Goal: Find specific page/section: Find specific page/section

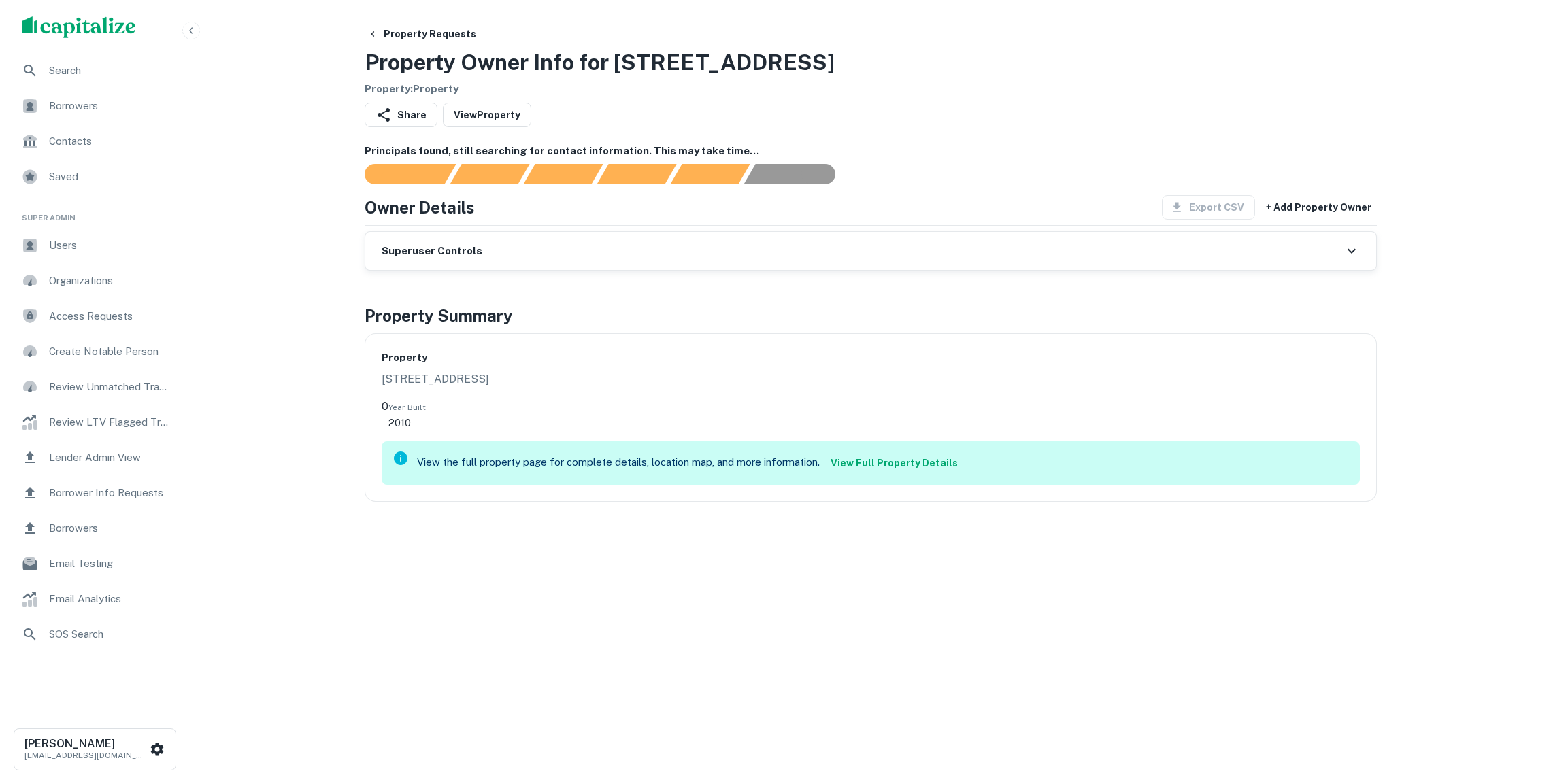
click at [601, 340] on div "Property 34737 EMERALD COAST PKWY 0 Year Built 2010 View the full property page…" at bounding box center [871, 417] width 1012 height 169
click at [558, 364] on h6 "Property" at bounding box center [871, 358] width 978 height 16
drag, startPoint x: 487, startPoint y: 382, endPoint x: 575, endPoint y: 237, distance: 169.6
click at [571, 240] on div "Property Requests Property Owner Info for 34737 EMERALD COAST PKWY Property : P…" at bounding box center [871, 364] width 1045 height 686
click at [617, 241] on div "Superuser Controls" at bounding box center [871, 250] width 1011 height 38
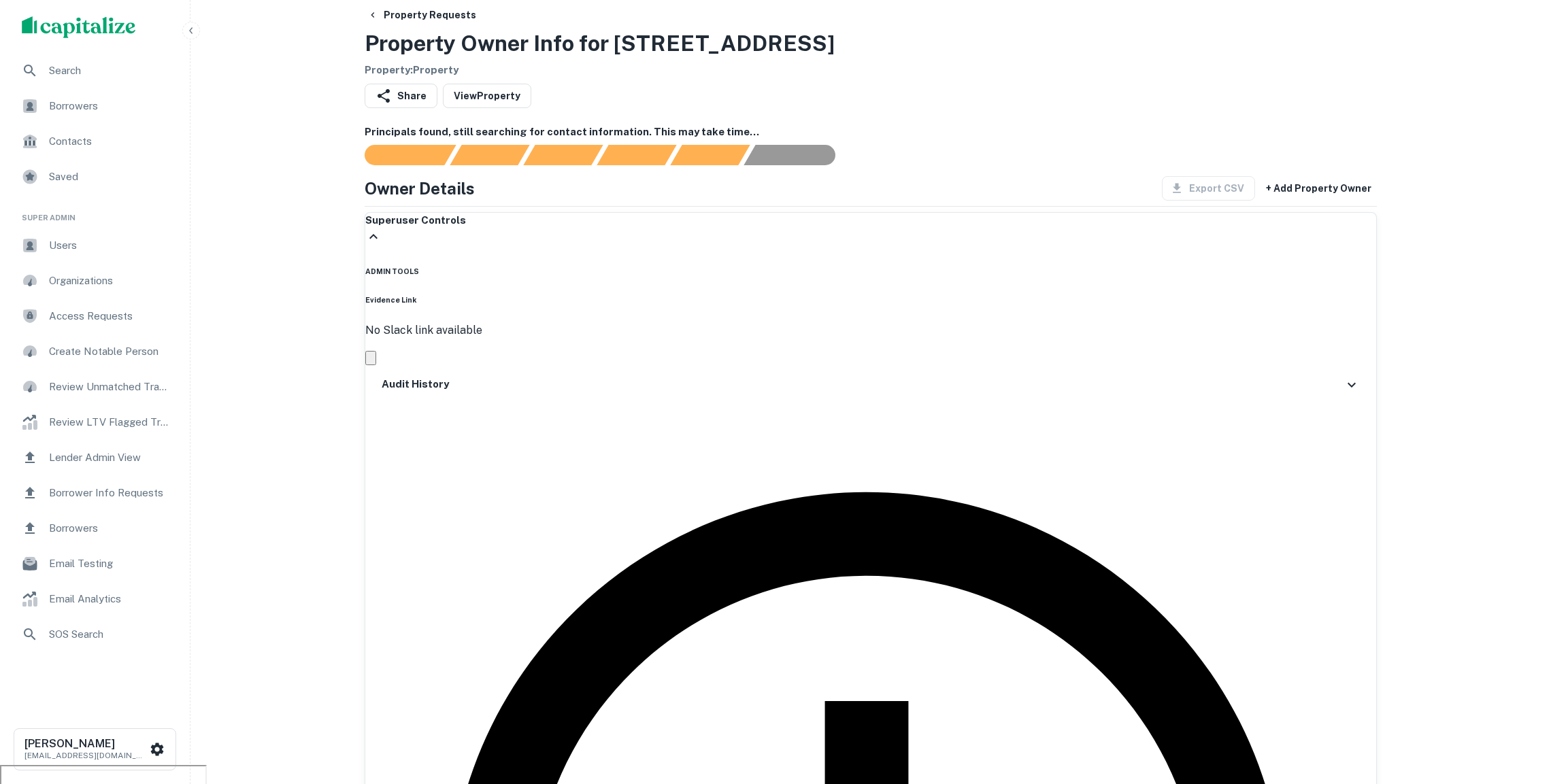
scroll to position [12, 0]
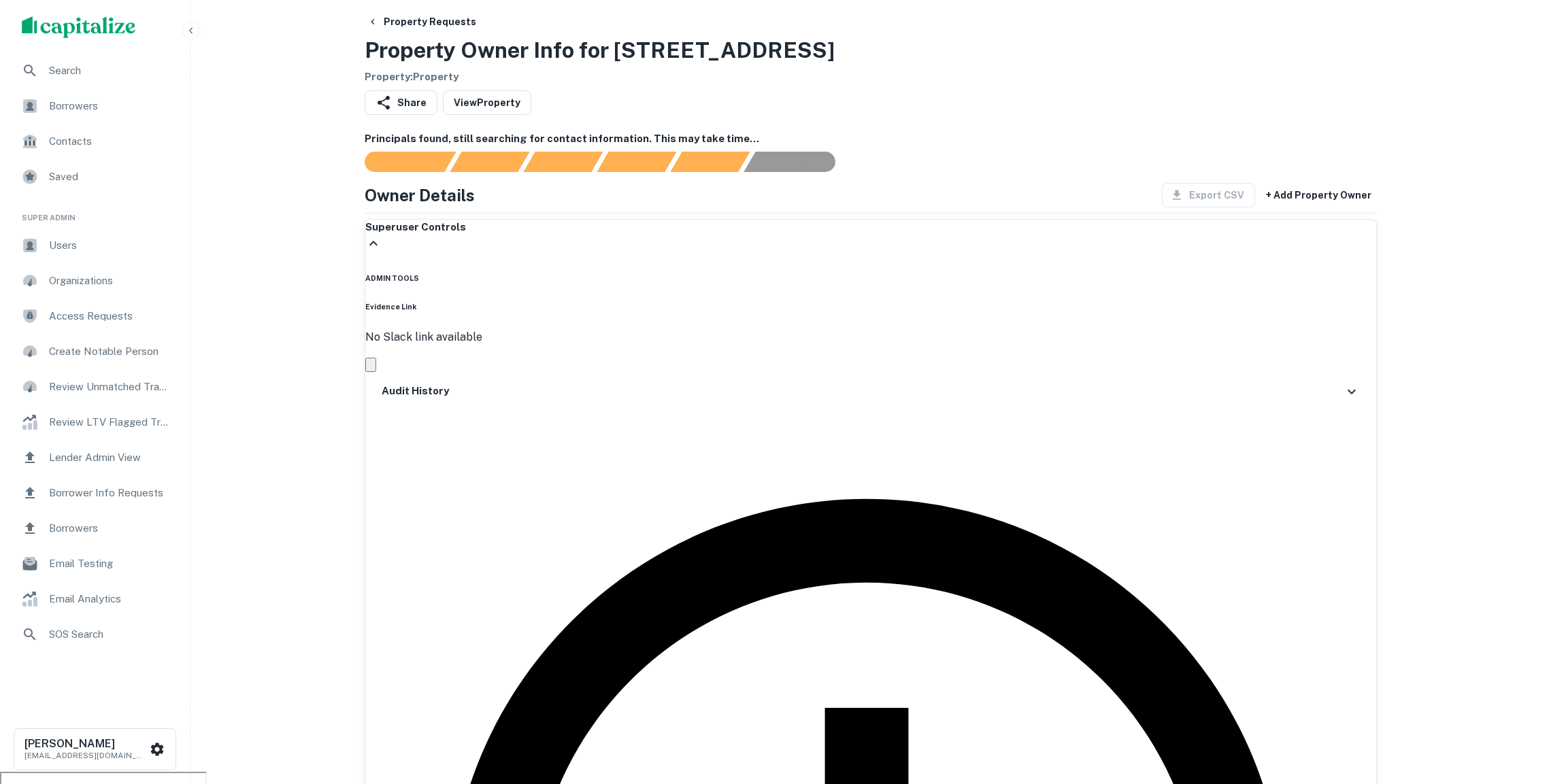
drag, startPoint x: 941, startPoint y: 61, endPoint x: 610, endPoint y: 56, distance: 331.0
click at [610, 56] on h3 "Property Owner Info for 34737 EMERALD COAST PKWY" at bounding box center [599, 51] width 470 height 33
copy h3 "34737 EMERALD COAST PKWY"
click at [62, 78] on span "Search" at bounding box center [110, 71] width 122 height 16
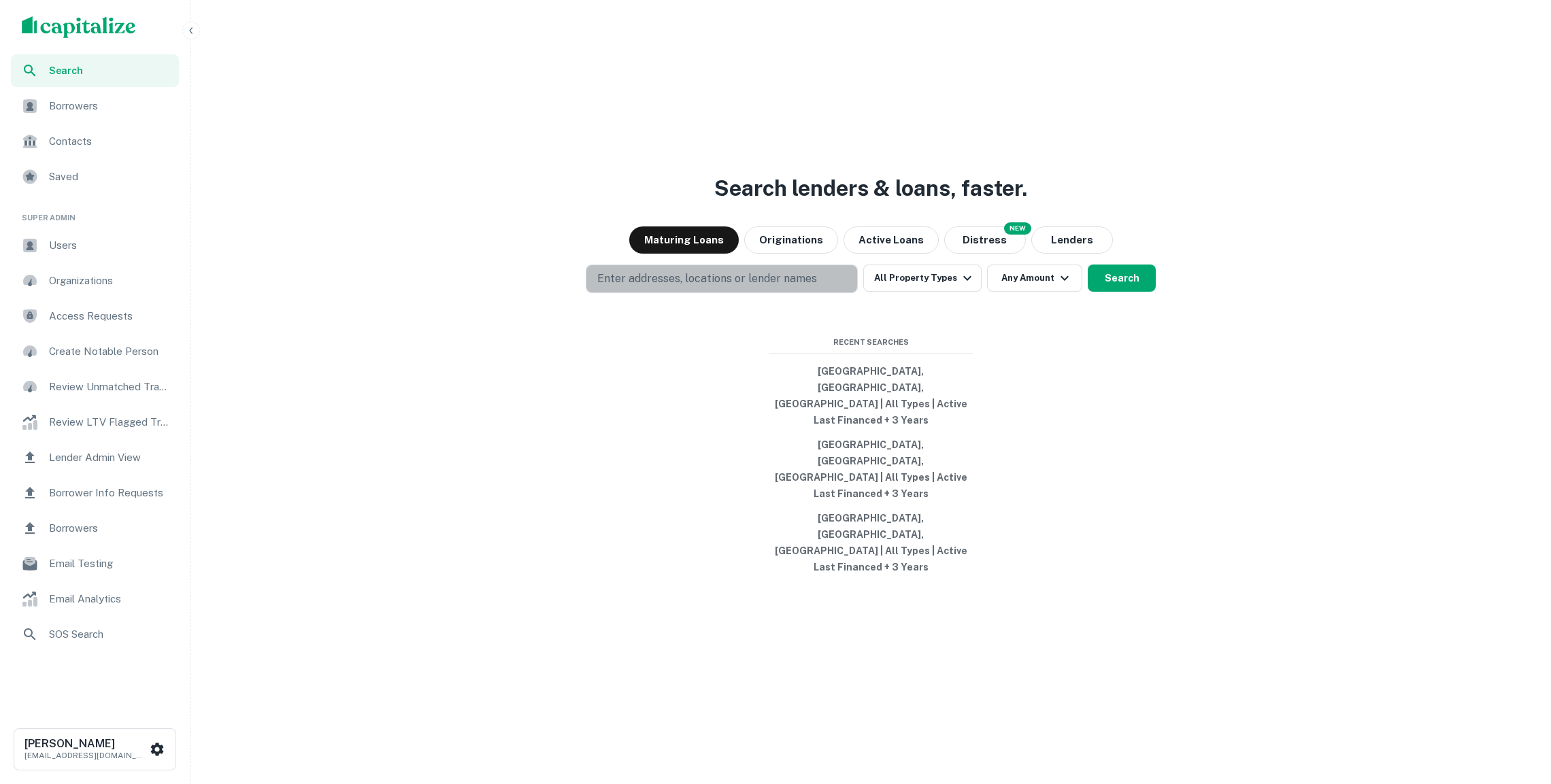
click at [620, 293] on button "Enter addresses, locations or lender names" at bounding box center [721, 278] width 272 height 29
type input "**********"
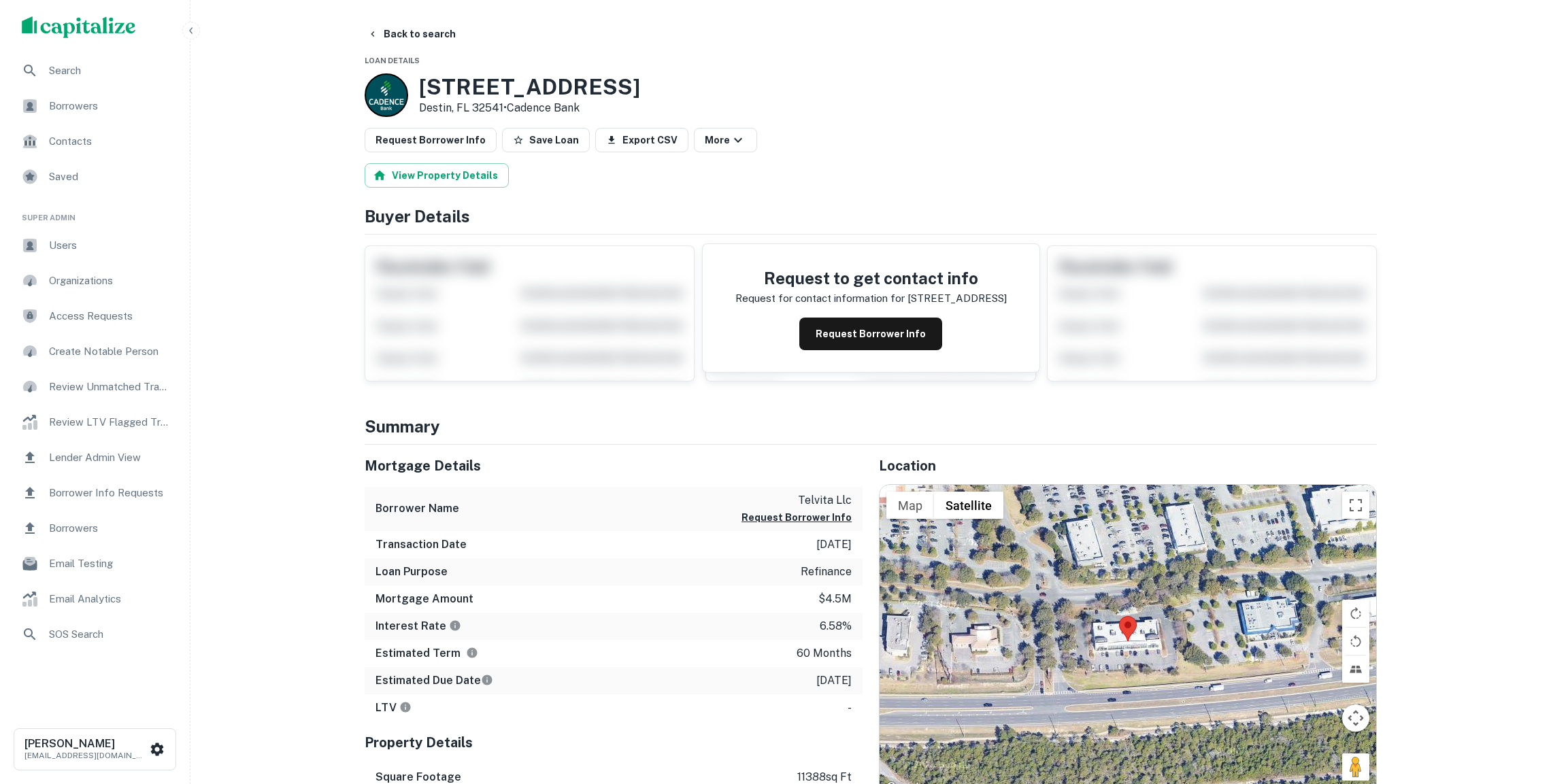
click at [96, 68] on span "Search" at bounding box center [110, 71] width 122 height 16
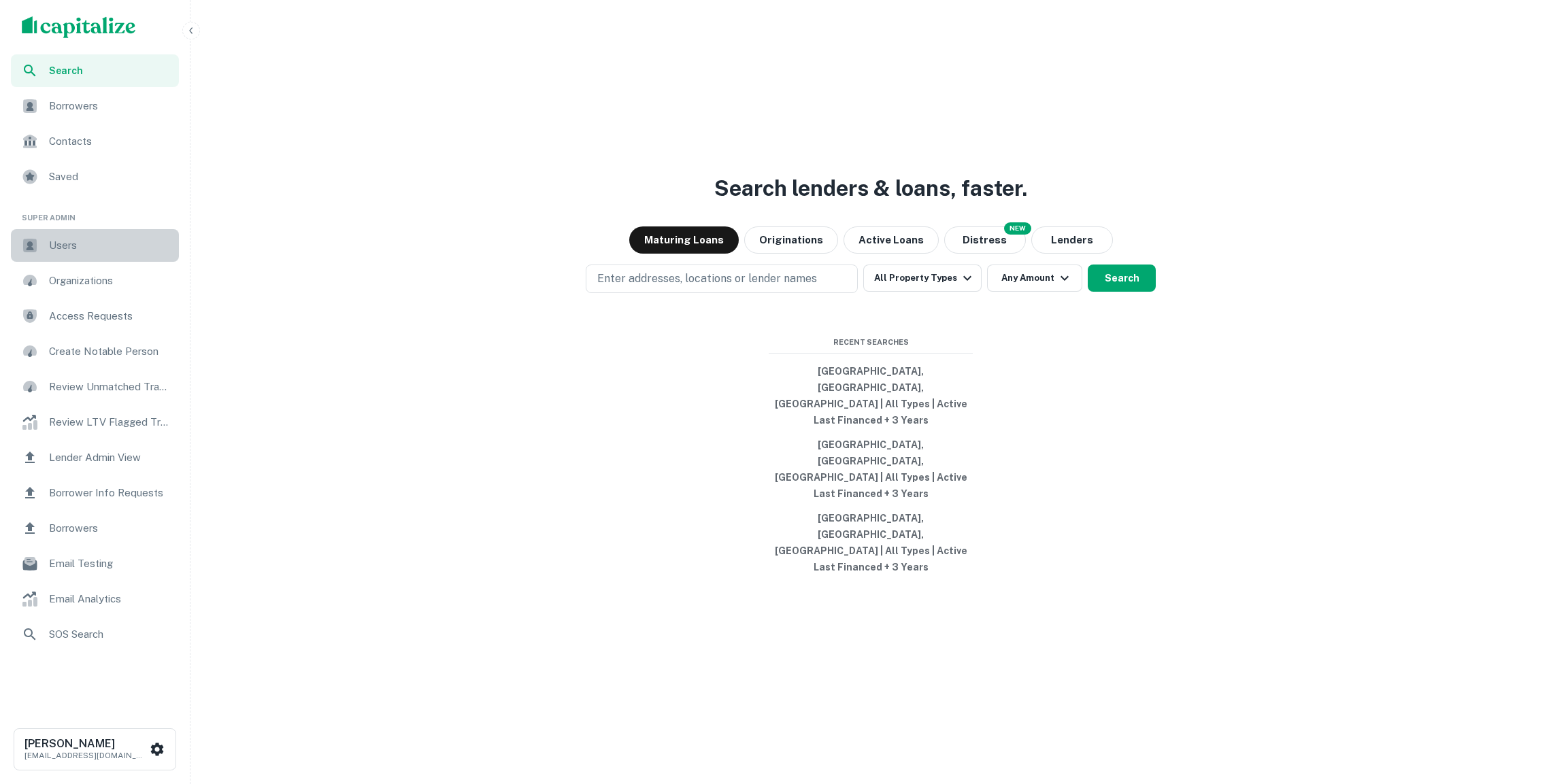
click at [96, 241] on span "Users" at bounding box center [110, 245] width 122 height 16
